Goal: Information Seeking & Learning: Learn about a topic

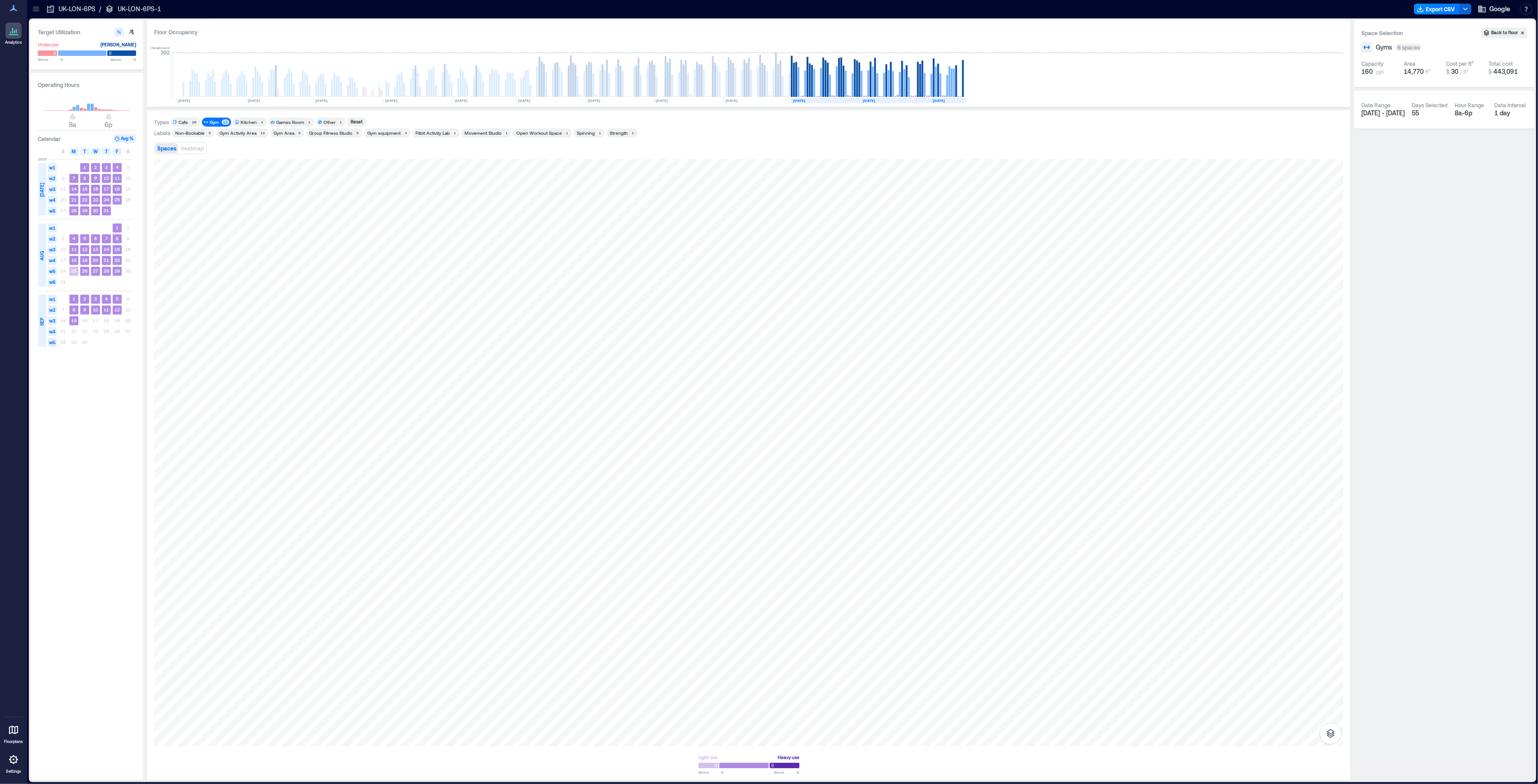
click at [61, 37] on div "Target Utilization Underuse [PERSON_NAME] Below ** % Above ** %" at bounding box center [87, 45] width 113 height 49
click at [123, 8] on p "UK-LON-6PS-1" at bounding box center [139, 9] width 43 height 9
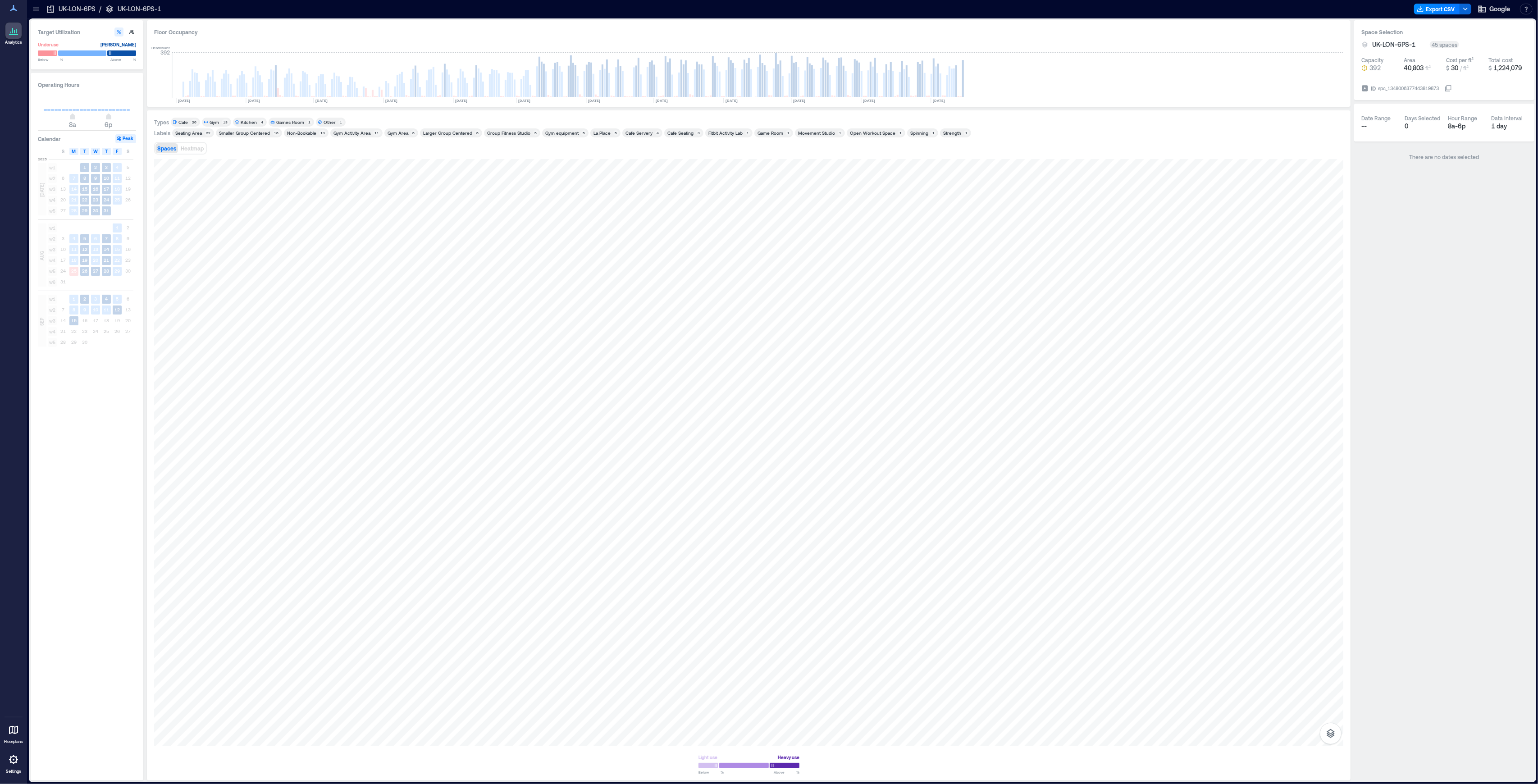
click at [980, 148] on div "Spaces Heatmap" at bounding box center [748, 148] width 1189 height 18
click at [1405, 45] on span "UK-LON-6PS-1" at bounding box center [1393, 44] width 43 height 9
click at [1473, 43] on div "**********" at bounding box center [1444, 44] width 166 height 9
click at [1451, 46] on div "45 spaces" at bounding box center [1444, 44] width 29 height 7
click at [14, 39] on div at bounding box center [13, 31] width 16 height 16
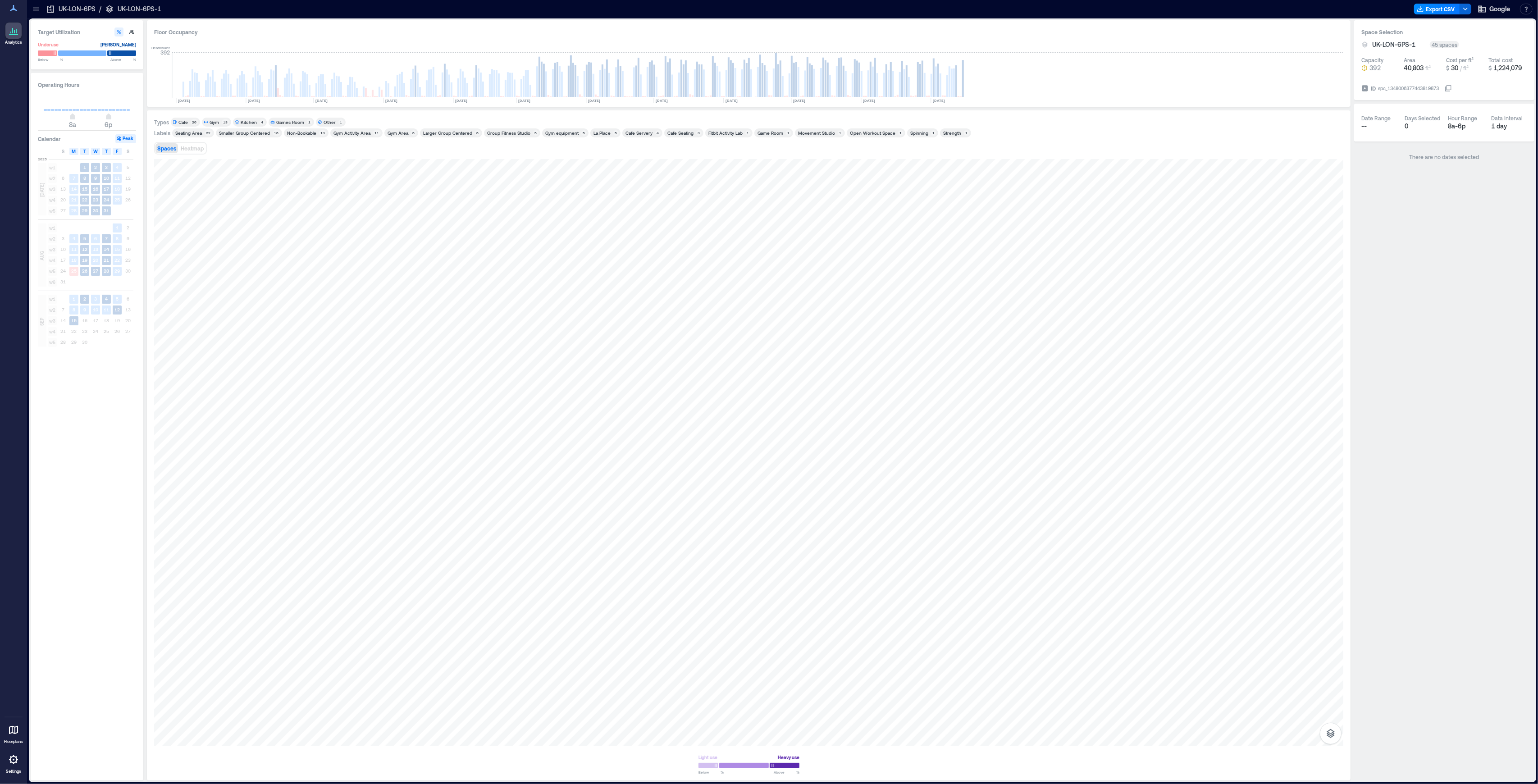
click at [91, 112] on span "8a 6p" at bounding box center [87, 118] width 86 height 13
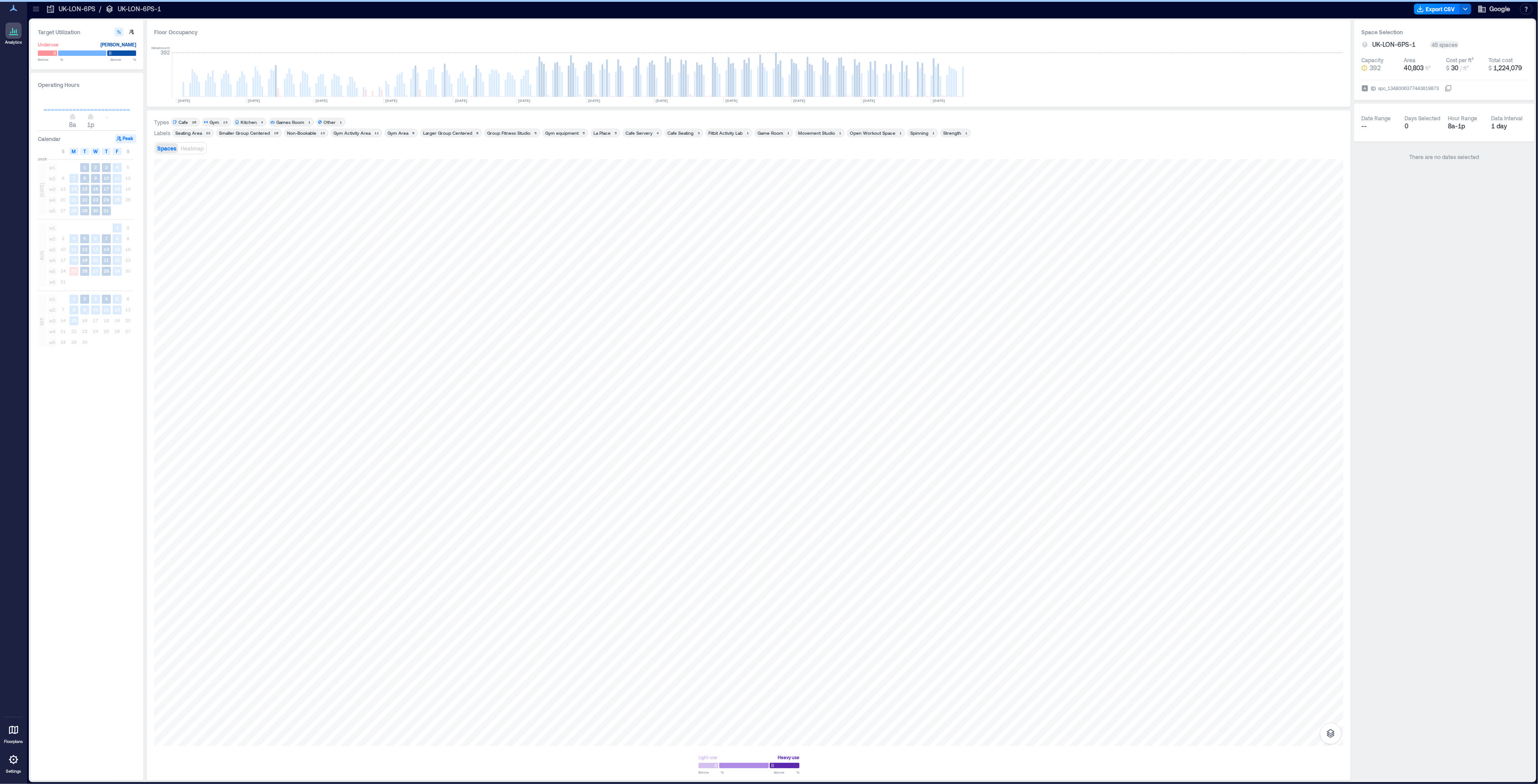
click at [103, 111] on span "8a 1p" at bounding box center [87, 118] width 86 height 13
click at [113, 112] on span "8a 4p" at bounding box center [87, 118] width 86 height 13
click at [109, 114] on span "8a 7p" at bounding box center [87, 118] width 86 height 13
type input "**"
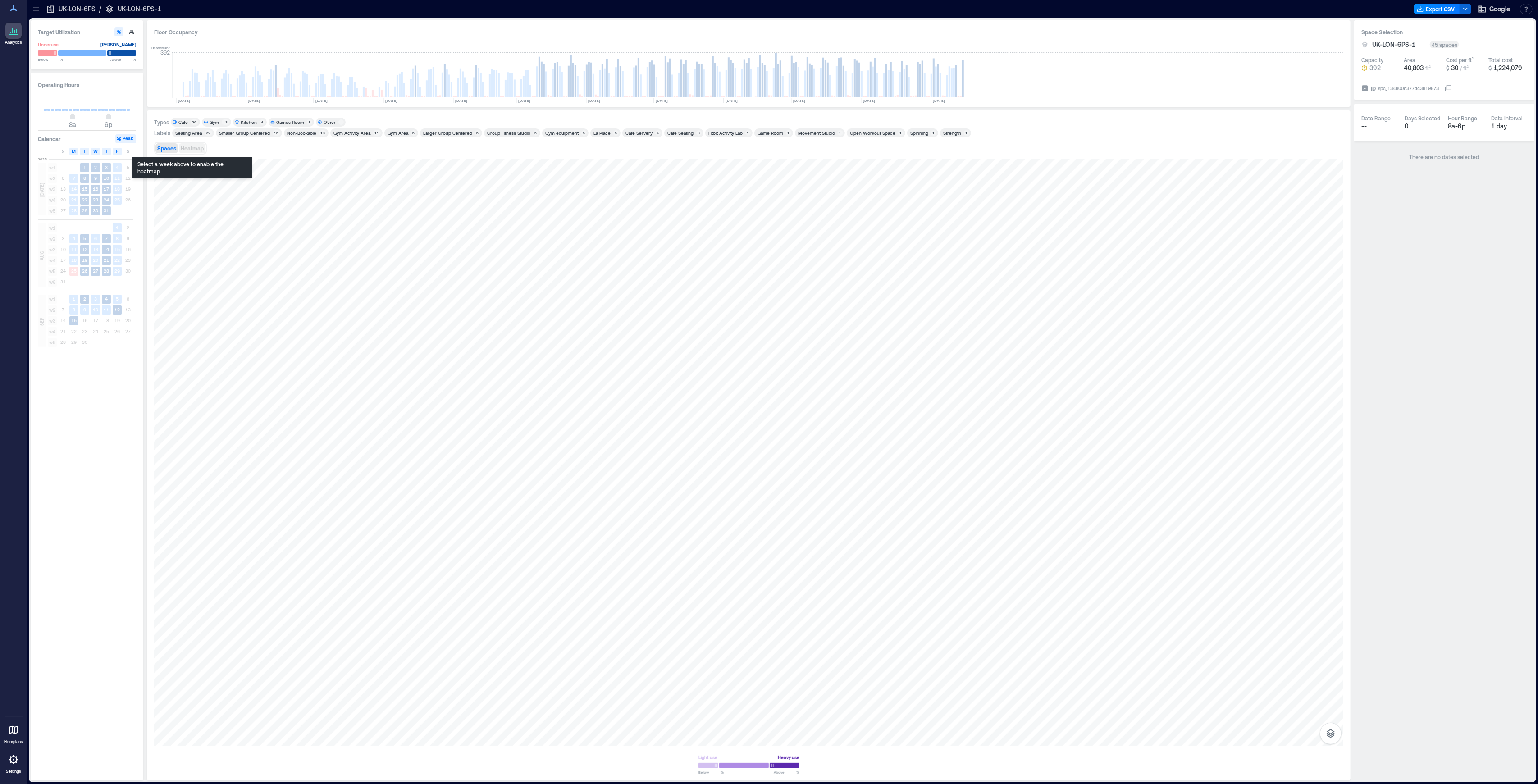
click at [195, 150] on span "Heatmap" at bounding box center [192, 149] width 23 height 7
click at [14, 9] on icon at bounding box center [13, 8] width 7 height 7
click at [36, 10] on icon at bounding box center [37, 9] width 9 height 9
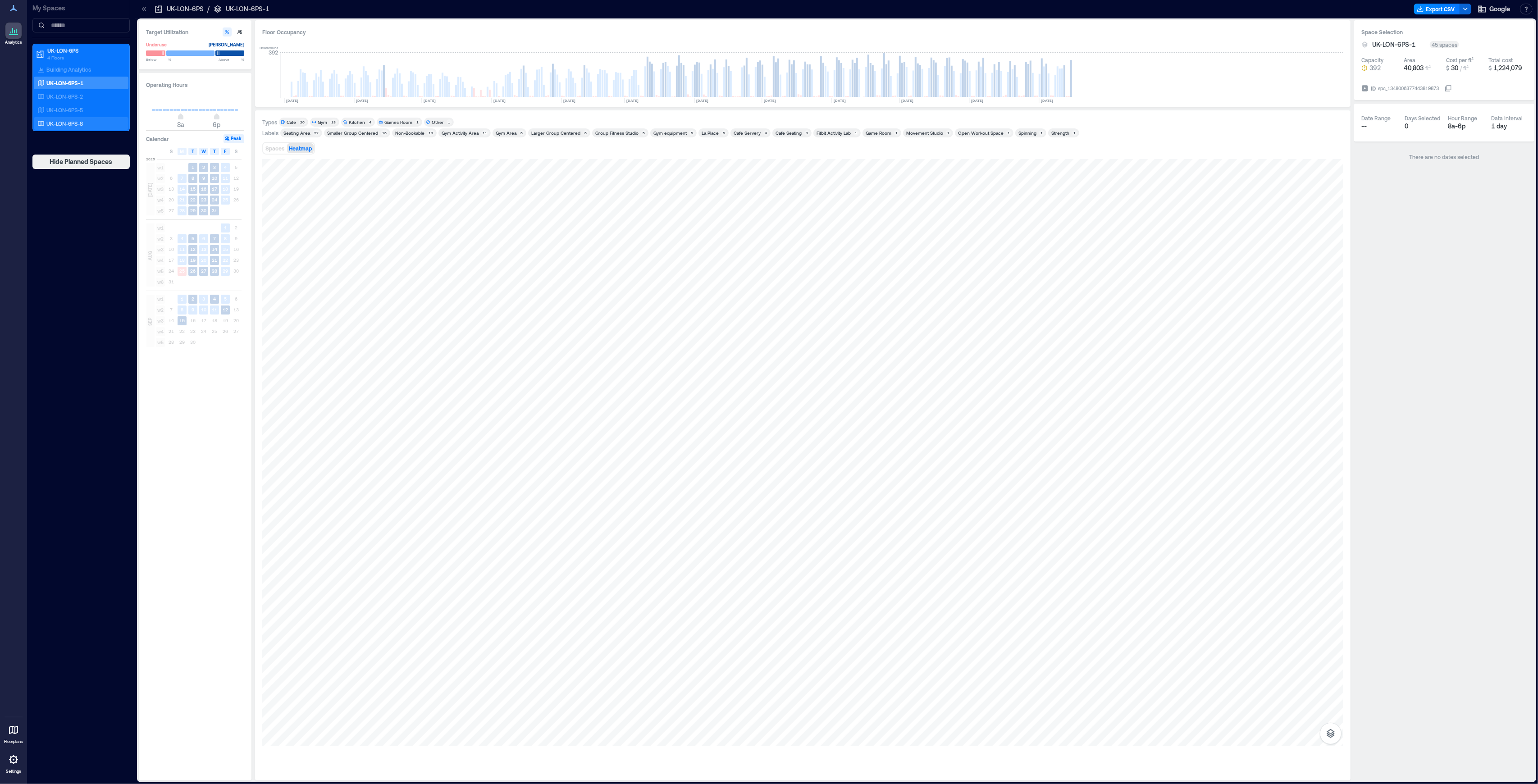
click at [80, 121] on p "UK-LON-6PS-8" at bounding box center [64, 123] width 37 height 7
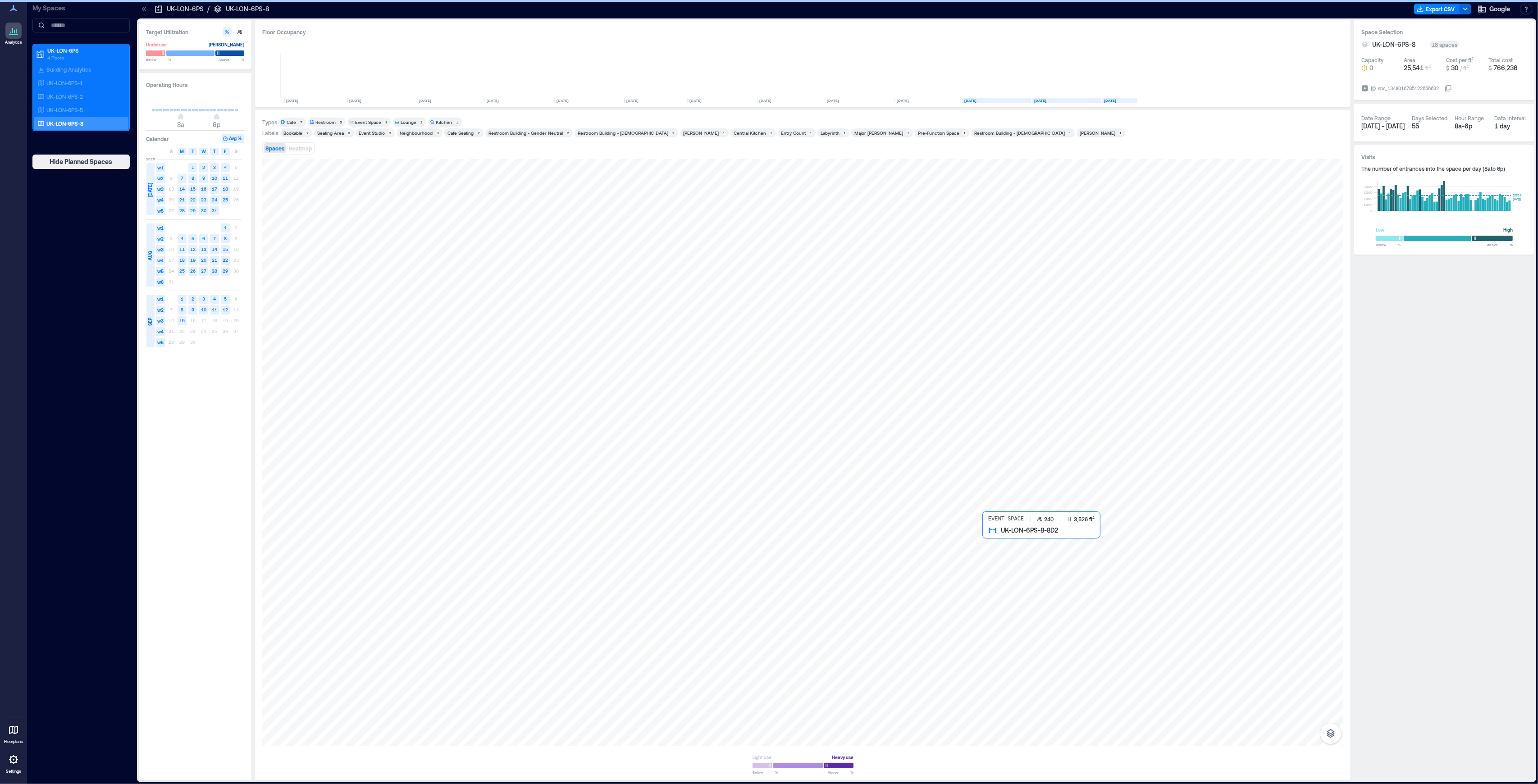
click at [1106, 593] on div at bounding box center [803, 453] width 1081 height 587
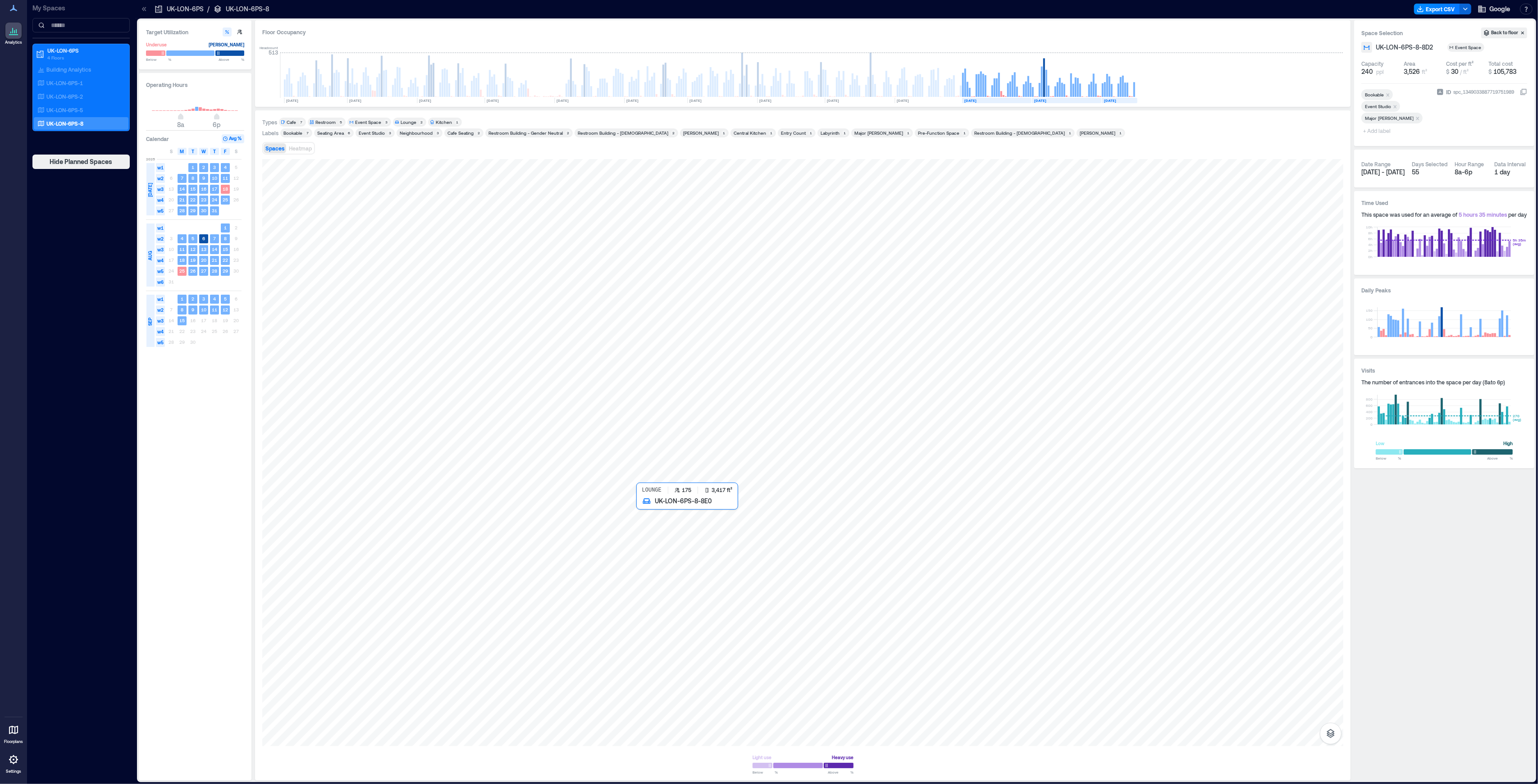
click at [882, 612] on div at bounding box center [803, 453] width 1081 height 587
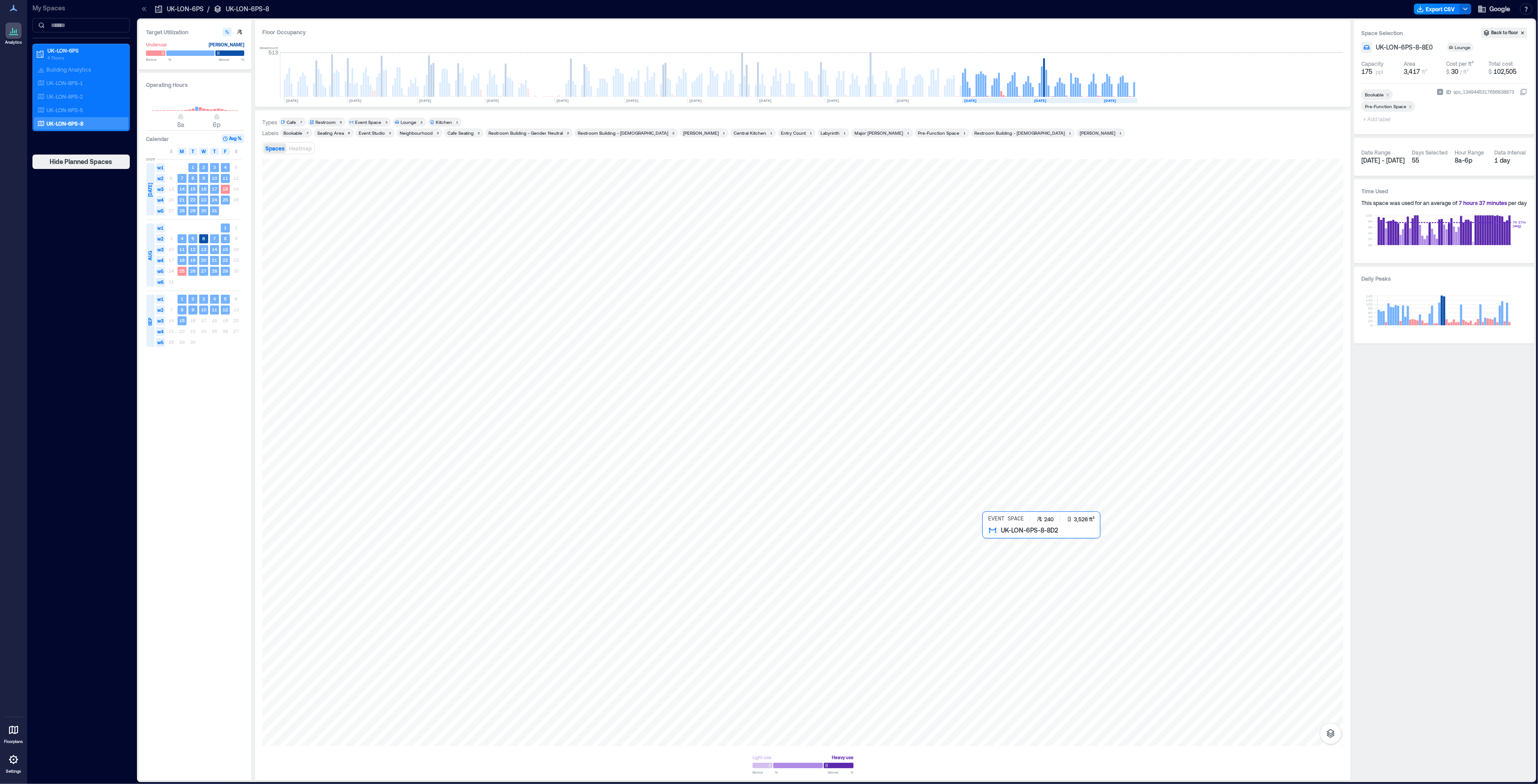
click at [1118, 589] on div at bounding box center [803, 453] width 1081 height 587
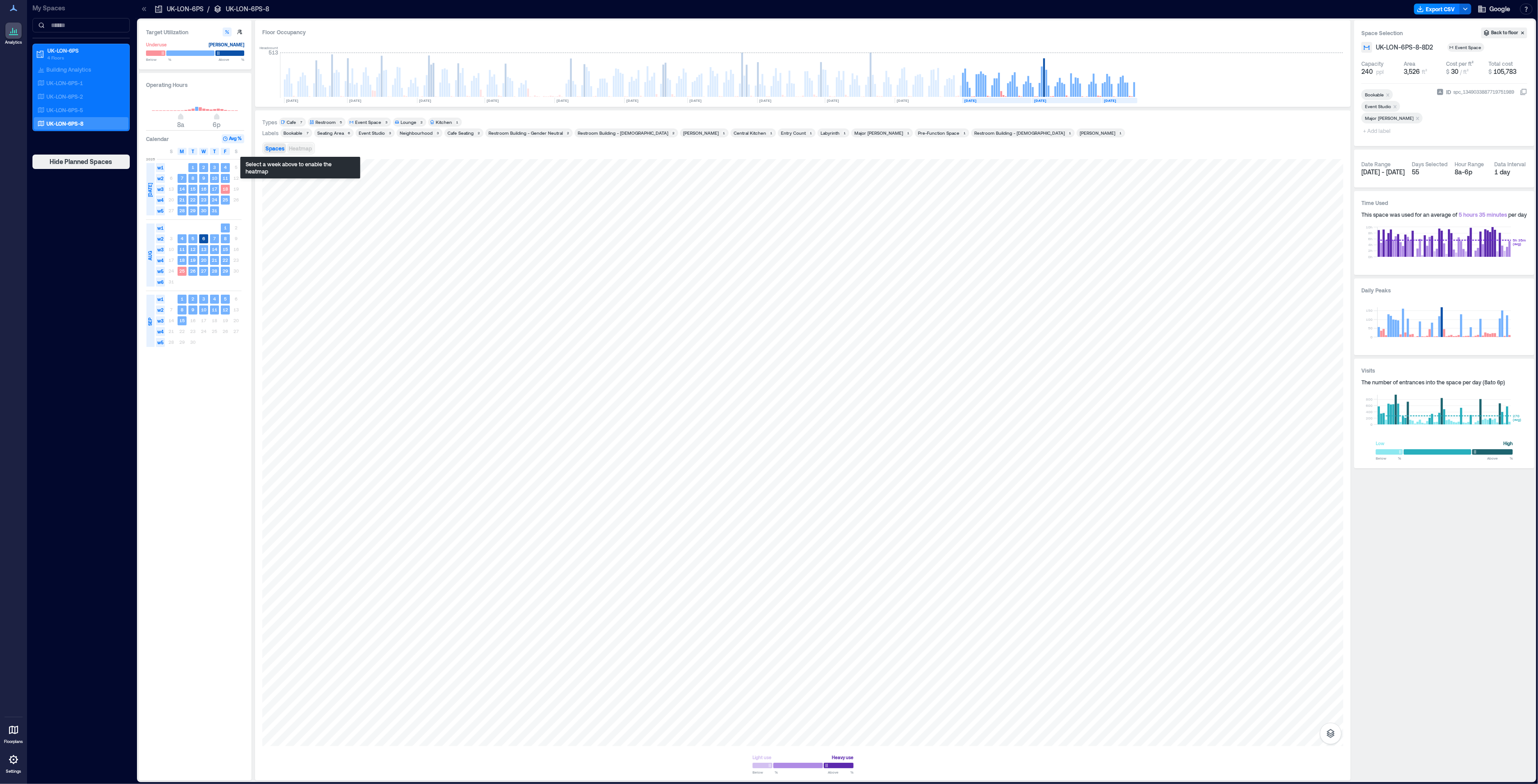
click at [299, 147] on span "Heatmap" at bounding box center [300, 149] width 23 height 7
click at [275, 149] on span "Spaces" at bounding box center [275, 149] width 19 height 7
